Goal: Task Accomplishment & Management: Manage account settings

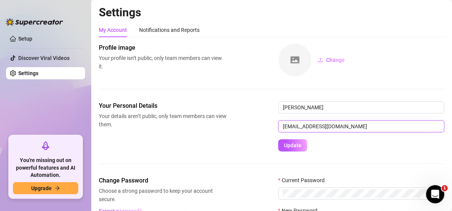
click at [296, 126] on input "[EMAIL_ADDRESS][DOMAIN_NAME]" at bounding box center [361, 126] width 166 height 12
click at [295, 129] on input "[EMAIL_ADDRESS][DOMAIN_NAME]" at bounding box center [361, 126] width 166 height 12
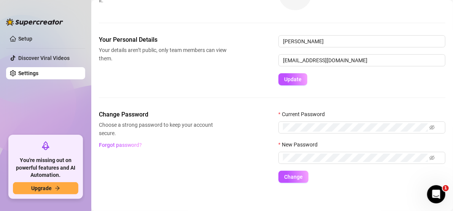
scroll to position [70, 0]
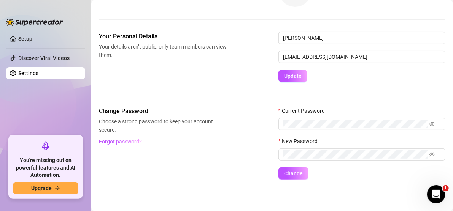
click at [38, 72] on link "Settings" at bounding box center [28, 73] width 20 height 6
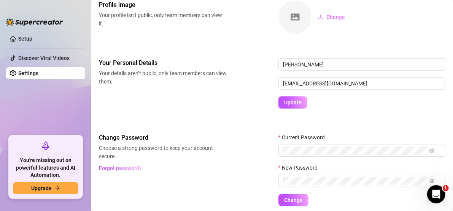
scroll to position [32, 0]
